Goal: Obtain resource: Download file/media

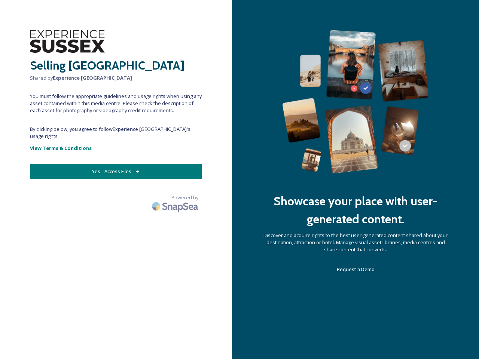
click at [239, 179] on div "Showcase your place with user-generated content. Discover and acquire rights to…" at bounding box center [355, 179] width 247 height 359
click at [116, 164] on button "Yes - Access Files" at bounding box center [116, 171] width 172 height 15
click at [176, 197] on img at bounding box center [176, 206] width 52 height 18
